Goal: Task Accomplishment & Management: Use online tool/utility

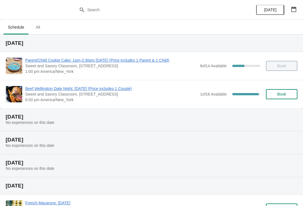
click at [33, 90] on span "Beef Wellington Date Night: [DATE] (Price includes 1 Couple)" at bounding box center [111, 89] width 172 height 6
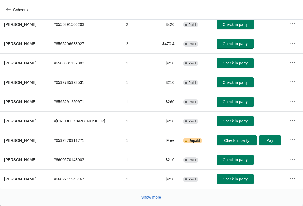
scroll to position [98, 0]
click at [147, 197] on span "Show more" at bounding box center [151, 197] width 20 height 4
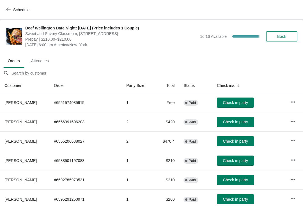
scroll to position [0, 0]
click at [229, 119] on button "Check in party" at bounding box center [235, 122] width 37 height 10
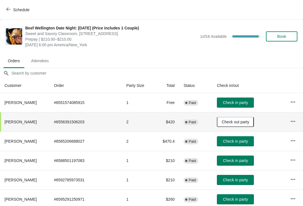
click at [241, 102] on span "Check in party" at bounding box center [235, 102] width 25 height 4
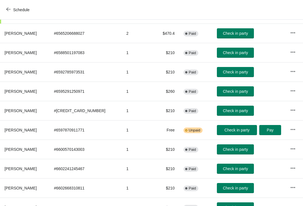
scroll to position [106, 0]
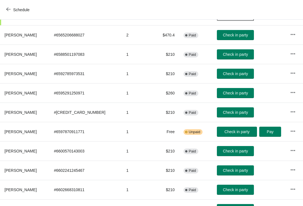
click at [237, 92] on span "Check in party" at bounding box center [235, 93] width 25 height 4
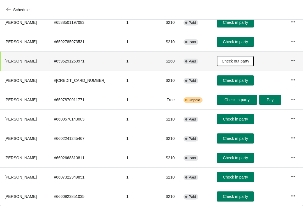
scroll to position [138, 0]
click at [239, 139] on span "Check in party" at bounding box center [235, 138] width 25 height 4
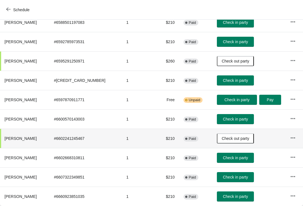
click at [240, 116] on button "Check in party" at bounding box center [235, 119] width 37 height 10
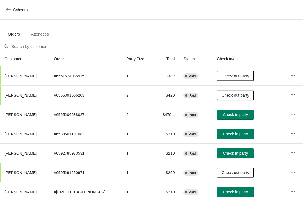
scroll to position [28, 0]
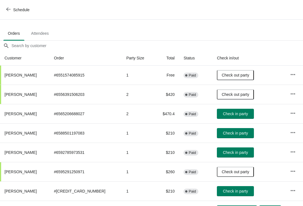
click at [241, 112] on span "Check in party" at bounding box center [235, 114] width 25 height 4
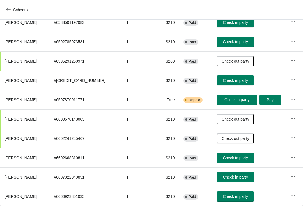
scroll to position [138, 0]
click at [239, 175] on button "Check in party" at bounding box center [235, 177] width 37 height 10
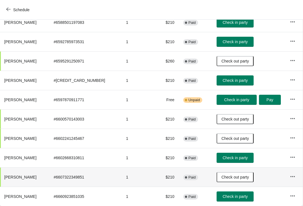
scroll to position [138, 0]
click at [235, 99] on span "Check in party" at bounding box center [236, 100] width 25 height 4
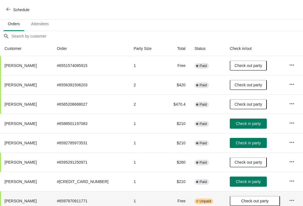
scroll to position [37, 0]
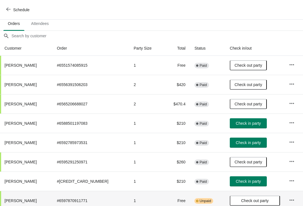
click at [250, 122] on span "Check in party" at bounding box center [248, 123] width 25 height 4
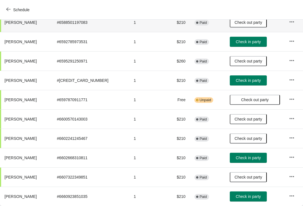
scroll to position [138, 0]
click at [248, 196] on span "Check in party" at bounding box center [248, 197] width 25 height 4
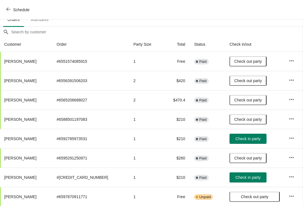
scroll to position [40, 0]
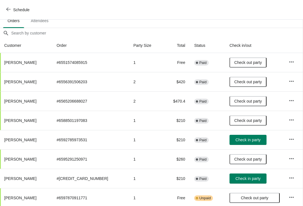
click at [255, 139] on span "Check in party" at bounding box center [247, 140] width 25 height 4
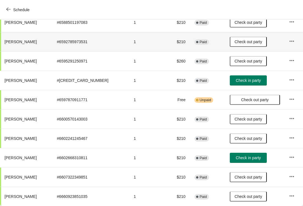
scroll to position [138, 0]
click at [255, 82] on span "Check in party" at bounding box center [248, 80] width 25 height 4
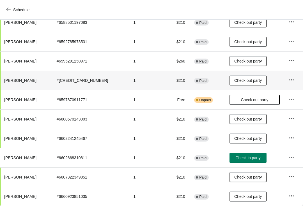
scroll to position [138, 0]
